Goal: Information Seeking & Learning: Learn about a topic

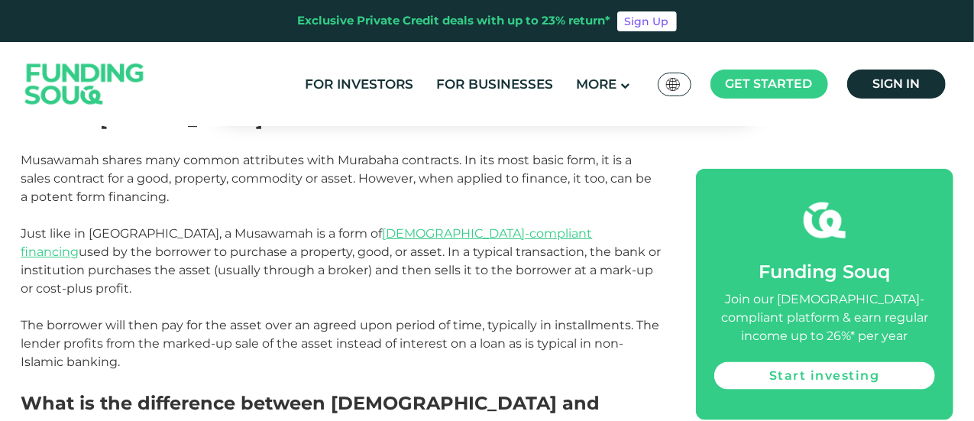
scroll to position [764, 0]
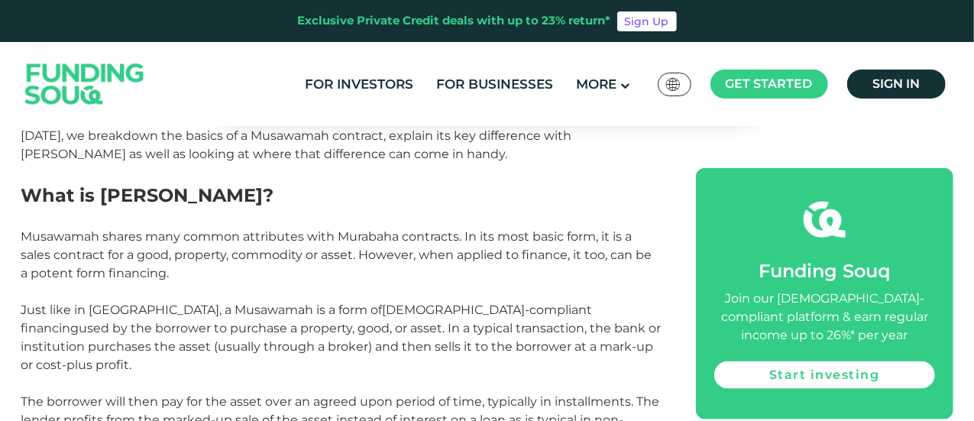
click at [403, 311] on span "Shariah-compliant financing" at bounding box center [306, 318] width 571 height 33
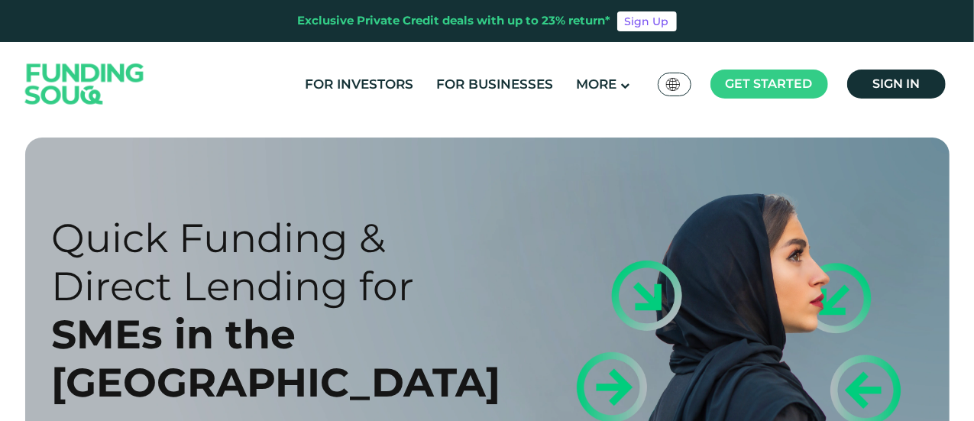
scroll to position [153, 0]
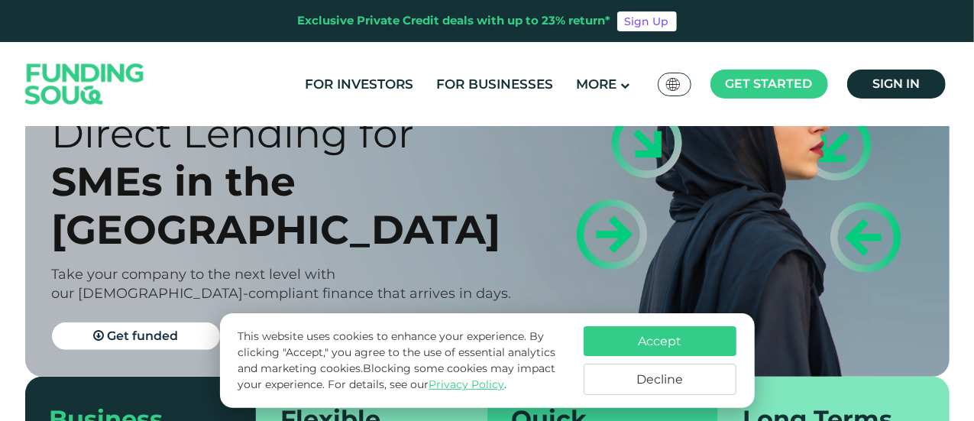
click at [670, 379] on button "Decline" at bounding box center [659, 378] width 153 height 31
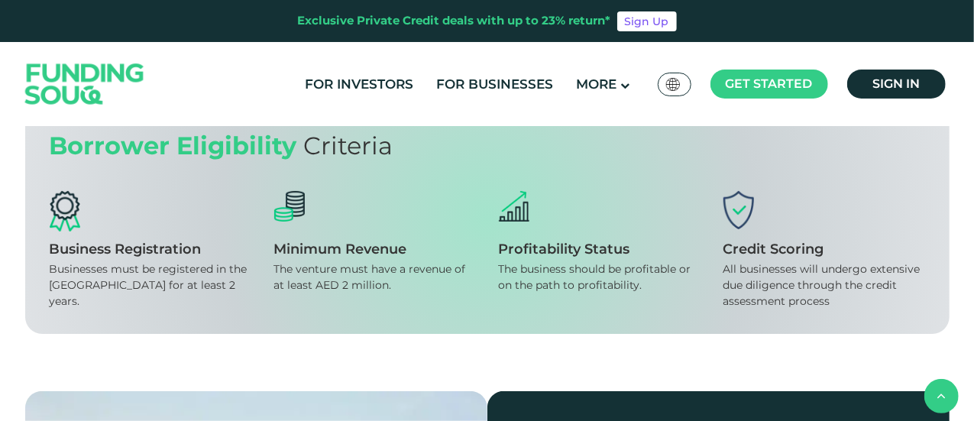
scroll to position [1298, 0]
